Goal: Book appointment/travel/reservation

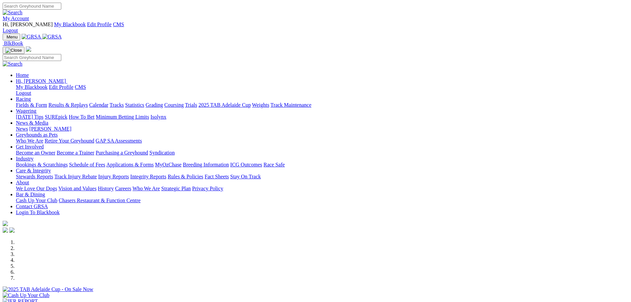
click at [275, 292] on div at bounding box center [316, 292] width 626 height 0
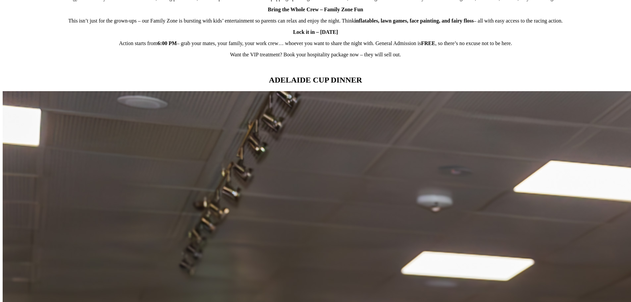
scroll to position [662, 0]
